Goal: Task Accomplishment & Management: Use online tool/utility

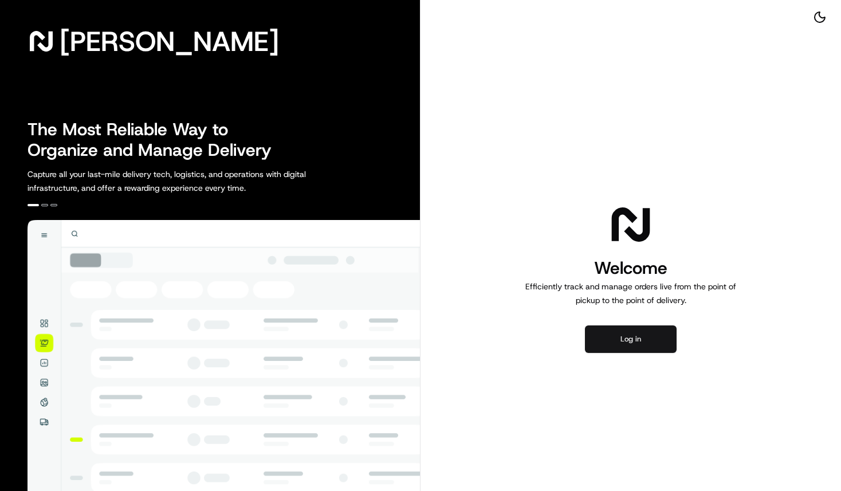
click at [635, 347] on button "Log in" at bounding box center [631, 340] width 92 height 28
click at [644, 343] on button "Log in" at bounding box center [631, 340] width 92 height 28
